Goal: Task Accomplishment & Management: Complete application form

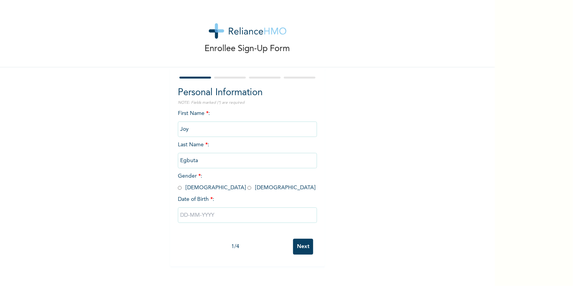
click at [398, 162] on div "Enrollee Sign-Up Form Personal Information NOTE: Fields marked (*) are required…" at bounding box center [247, 133] width 495 height 266
click at [417, 231] on div "Enrollee Sign-Up Form Personal Information NOTE: Fields marked (*) are required…" at bounding box center [247, 133] width 495 height 266
click at [248, 188] on input "radio" at bounding box center [250, 187] width 4 height 7
radio input "true"
click at [187, 212] on input "text" at bounding box center [247, 214] width 139 height 15
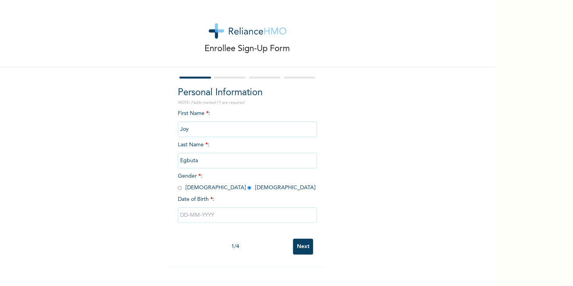
select select "7"
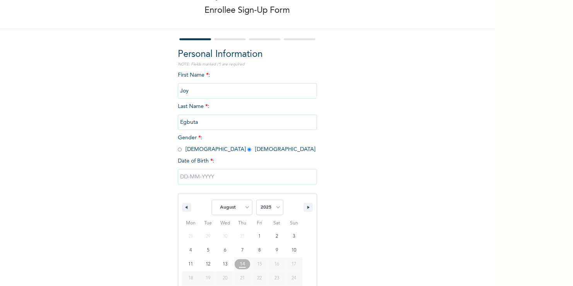
scroll to position [65, 0]
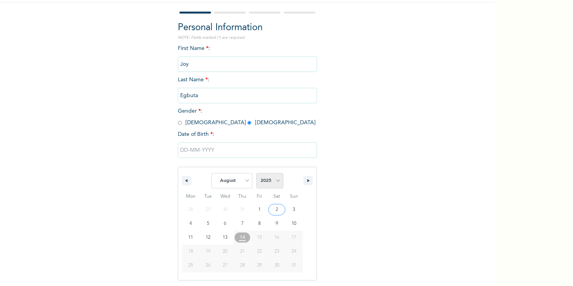
click at [274, 181] on select "2025 2024 2023 2022 2021 2020 2019 2018 2017 2016 2015 2014 2013 2012 2011 2010…" at bounding box center [270, 180] width 27 height 15
select select "2000"
click at [257, 173] on select "2025 2024 2023 2022 2021 2020 2019 2018 2017 2016 2015 2014 2013 2012 2011 2010…" at bounding box center [270, 180] width 27 height 15
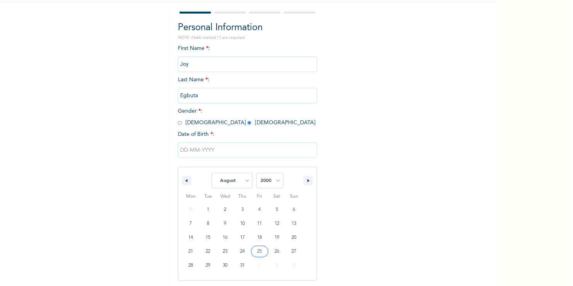
type input "[DATE]"
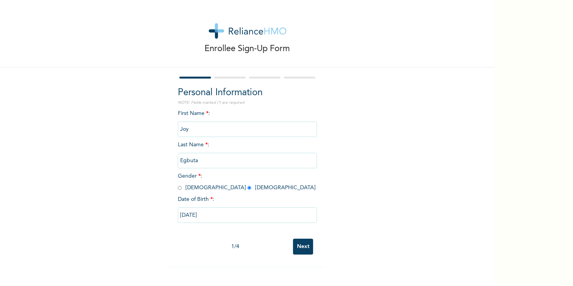
scroll to position [0, 0]
click at [300, 246] on input "Next" at bounding box center [303, 247] width 20 height 16
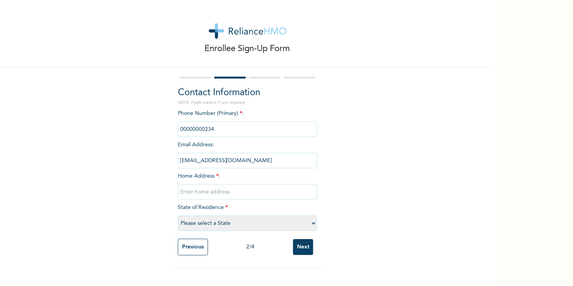
click at [195, 192] on input "text" at bounding box center [247, 191] width 139 height 15
click at [203, 221] on select "Please select a State [PERSON_NAME] (FCT) [PERSON_NAME] Ibom [GEOGRAPHIC_DATA] …" at bounding box center [247, 222] width 139 height 15
select select "25"
click at [178, 215] on select "Please select a State [PERSON_NAME] (FCT) [PERSON_NAME] Ibom [GEOGRAPHIC_DATA] …" at bounding box center [247, 222] width 139 height 15
click at [210, 194] on input "text" at bounding box center [247, 191] width 139 height 15
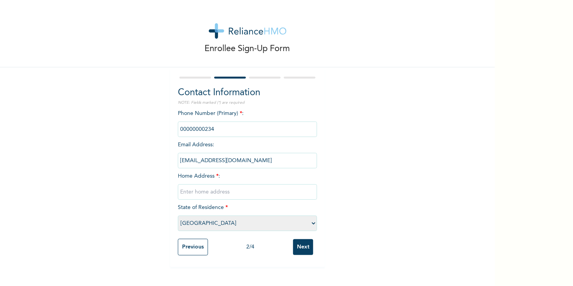
type input "p"
type input "Plot 3 block 9 sa-[GEOGRAPHIC_DATA], [GEOGRAPHIC_DATA], opic [GEOGRAPHIC_DATA]"
click at [217, 130] on input "phone" at bounding box center [247, 128] width 139 height 15
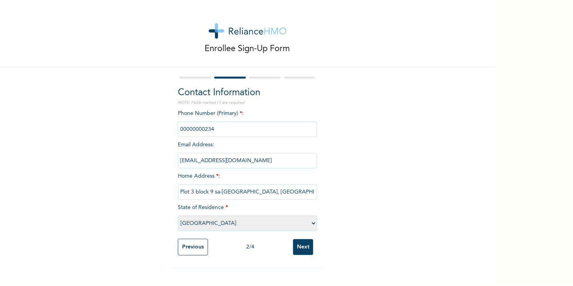
click at [217, 130] on input "phone" at bounding box center [247, 128] width 139 height 15
click at [210, 128] on input "phone" at bounding box center [247, 128] width 139 height 15
click at [203, 128] on input "phone" at bounding box center [247, 128] width 139 height 15
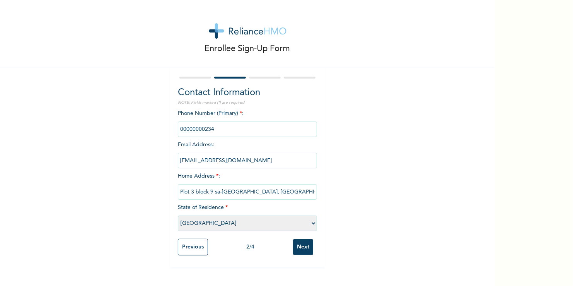
click at [203, 128] on input "phone" at bounding box center [247, 128] width 139 height 15
click at [210, 128] on input "phone" at bounding box center [247, 128] width 139 height 15
click at [180, 127] on input "phone" at bounding box center [247, 128] width 139 height 15
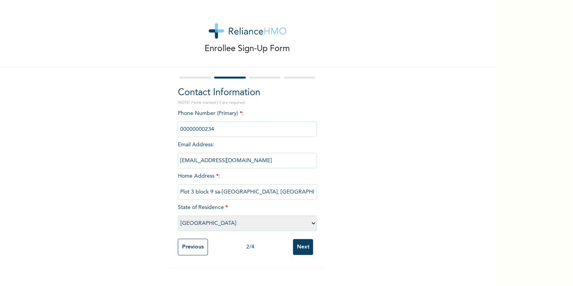
click at [180, 127] on input "phone" at bounding box center [247, 128] width 139 height 15
click at [185, 127] on input "phone" at bounding box center [247, 128] width 139 height 15
click at [180, 127] on input "phone" at bounding box center [247, 128] width 139 height 15
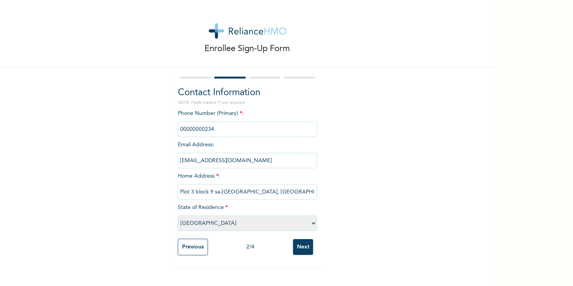
click at [180, 127] on input "phone" at bounding box center [247, 128] width 139 height 15
click at [224, 130] on input "phone" at bounding box center [247, 128] width 139 height 15
click at [201, 126] on input "phone" at bounding box center [247, 128] width 139 height 15
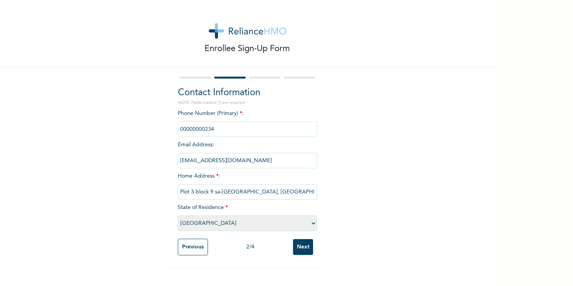
click at [195, 130] on input "phone" at bounding box center [247, 128] width 139 height 15
click at [188, 130] on input "phone" at bounding box center [247, 128] width 139 height 15
click at [407, 115] on div "Enrollee Sign-Up Form Contact Information NOTE: Fields marked (*) are required …" at bounding box center [247, 133] width 495 height 267
click at [204, 132] on input "phone" at bounding box center [247, 128] width 139 height 15
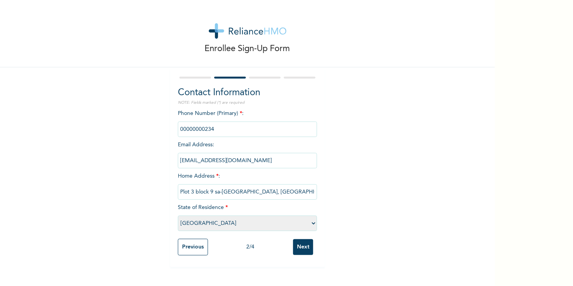
click at [204, 132] on input "phone" at bounding box center [247, 128] width 139 height 15
click at [212, 134] on input "phone" at bounding box center [247, 128] width 139 height 15
click at [217, 133] on input "phone" at bounding box center [247, 128] width 139 height 15
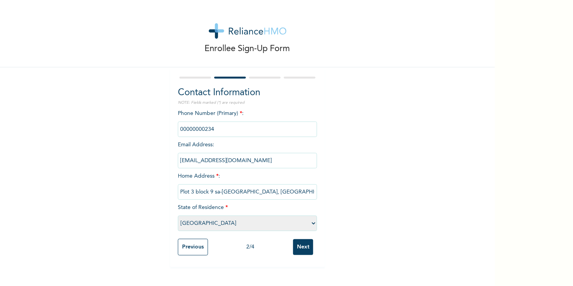
click at [217, 132] on input "phone" at bounding box center [247, 128] width 139 height 15
click at [216, 126] on input "phone" at bounding box center [247, 128] width 139 height 15
click at [216, 133] on input "phone" at bounding box center [247, 128] width 139 height 15
click at [238, 130] on input "phone" at bounding box center [247, 128] width 139 height 15
click at [234, 130] on input "phone" at bounding box center [247, 128] width 139 height 15
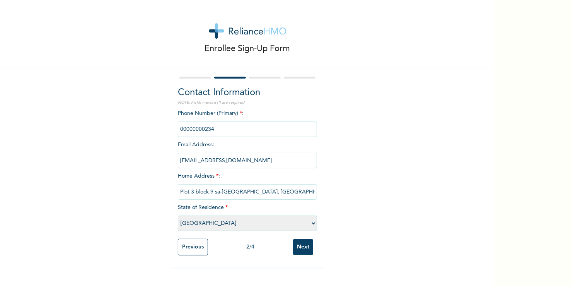
click at [209, 133] on input "phone" at bounding box center [247, 128] width 139 height 15
click at [212, 130] on input "phone" at bounding box center [247, 128] width 139 height 15
click at [208, 128] on input "phone" at bounding box center [247, 128] width 139 height 15
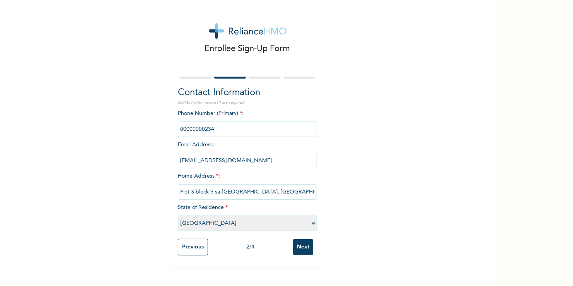
click at [208, 128] on input "phone" at bounding box center [247, 128] width 139 height 15
click at [210, 128] on input "phone" at bounding box center [247, 128] width 139 height 15
click at [215, 127] on input "phone" at bounding box center [247, 128] width 139 height 15
click at [224, 146] on div "Phone Number (Primary) * : Email Address : [EMAIL_ADDRESS][DOMAIN_NAME] Home Ad…" at bounding box center [247, 171] width 139 height 125
